Goal: Unclear

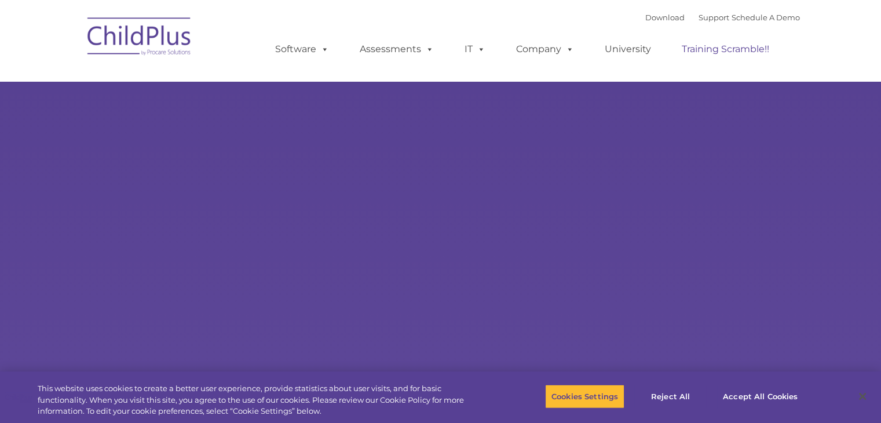
type input ""
select select "MEDIUM"
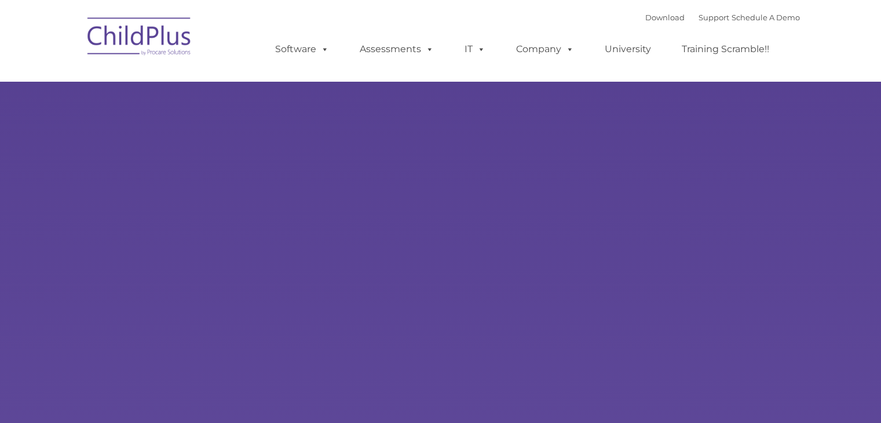
type input ""
select select "MEDIUM"
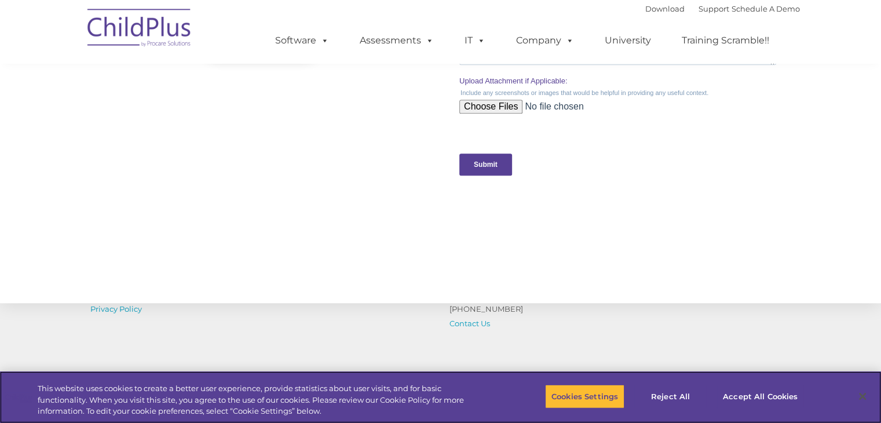
scroll to position [1283, 0]
